Goal: Task Accomplishment & Management: Manage account settings

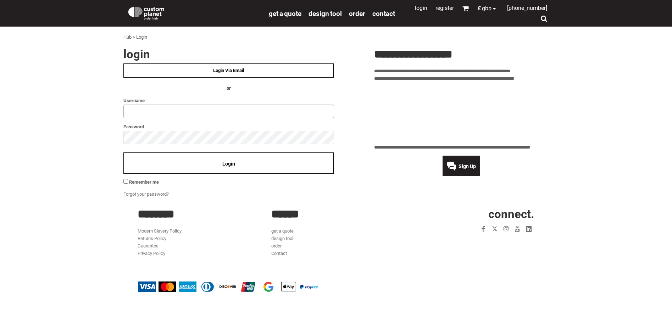
type input "**********"
click at [112, 137] on div "**********" at bounding box center [335, 123] width 663 height 150
click at [287, 174] on div "Login" at bounding box center [228, 163] width 211 height 22
click at [291, 166] on div "Login" at bounding box center [228, 163] width 211 height 22
